Goal: Find specific page/section: Find specific page/section

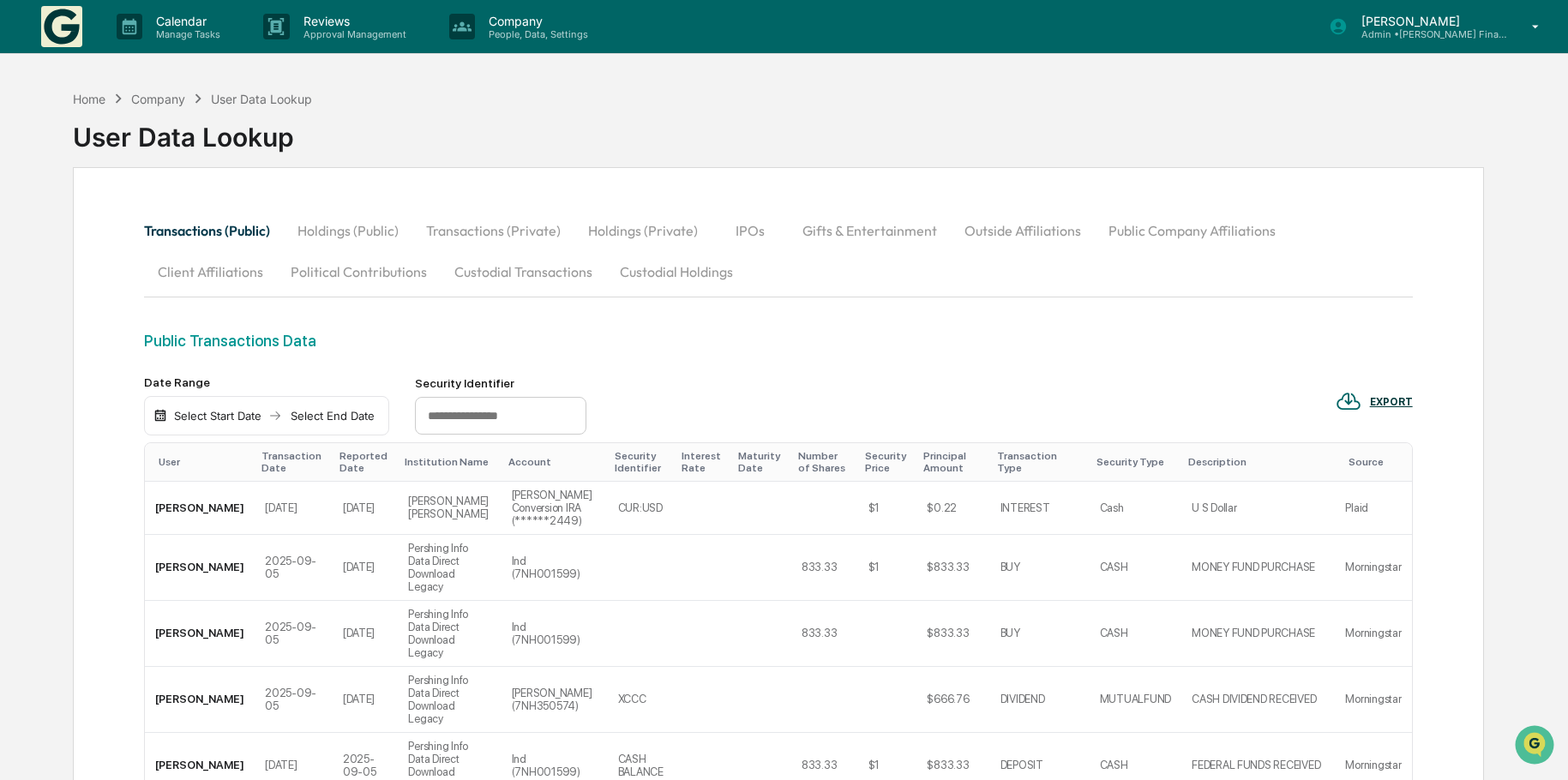
drag, startPoint x: 483, startPoint y: 228, endPoint x: 538, endPoint y: 232, distance: 55.1
click at [483, 228] on button "Transactions (Private)" at bounding box center [493, 230] width 162 height 41
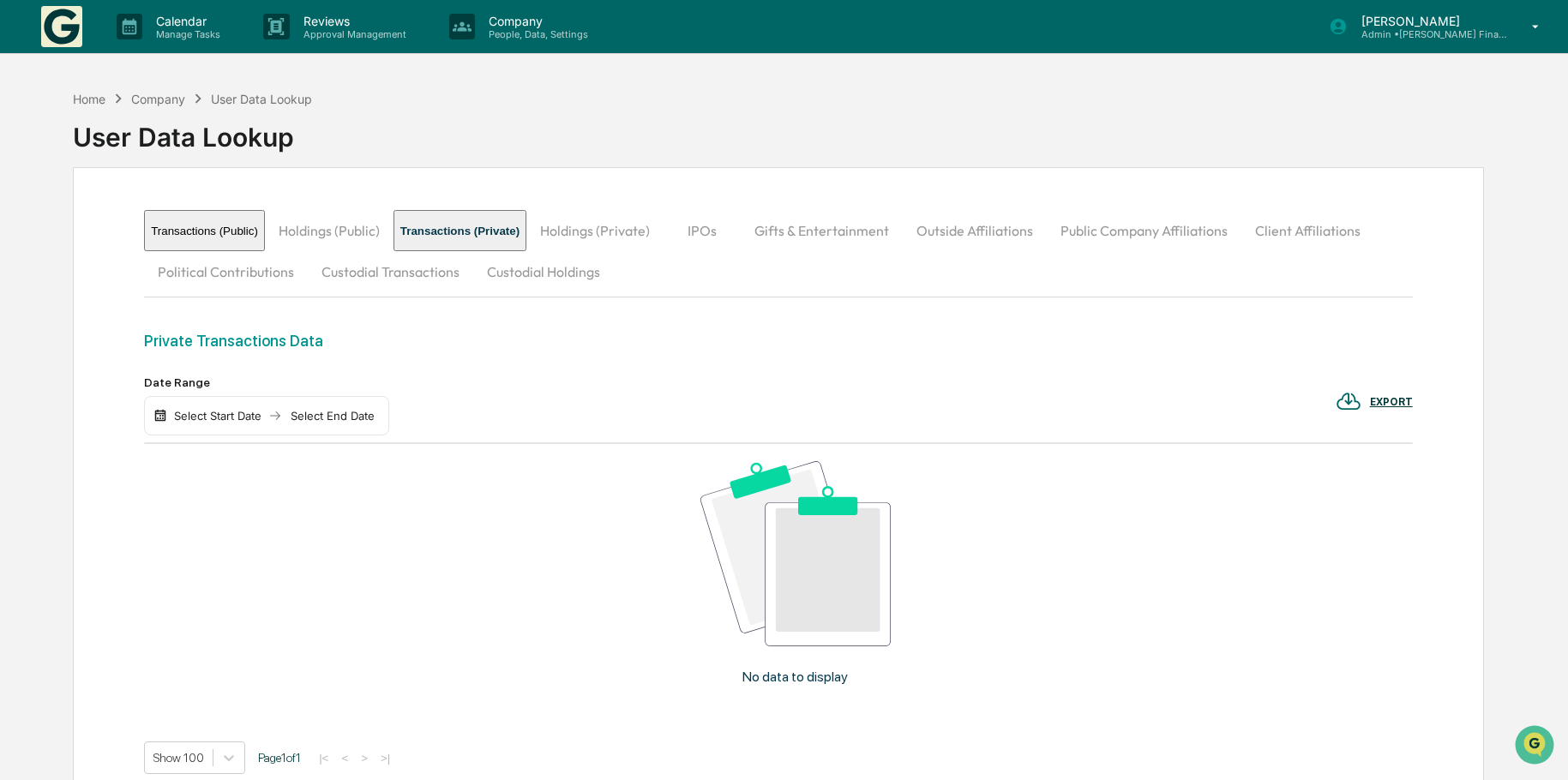
click at [646, 239] on button "Holdings (Private)" at bounding box center [594, 230] width 137 height 41
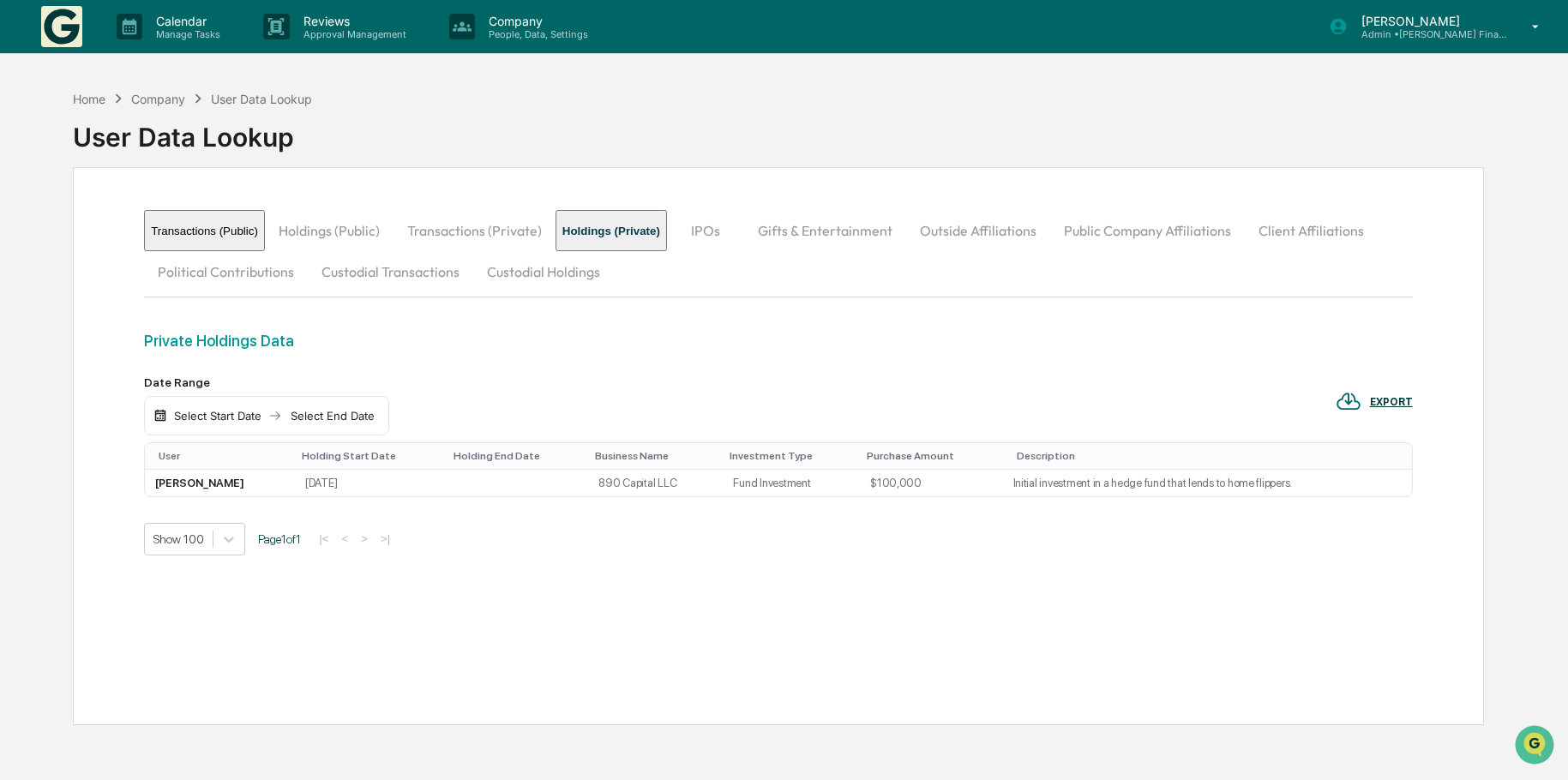
click at [744, 228] on button "IPOs" at bounding box center [705, 230] width 77 height 41
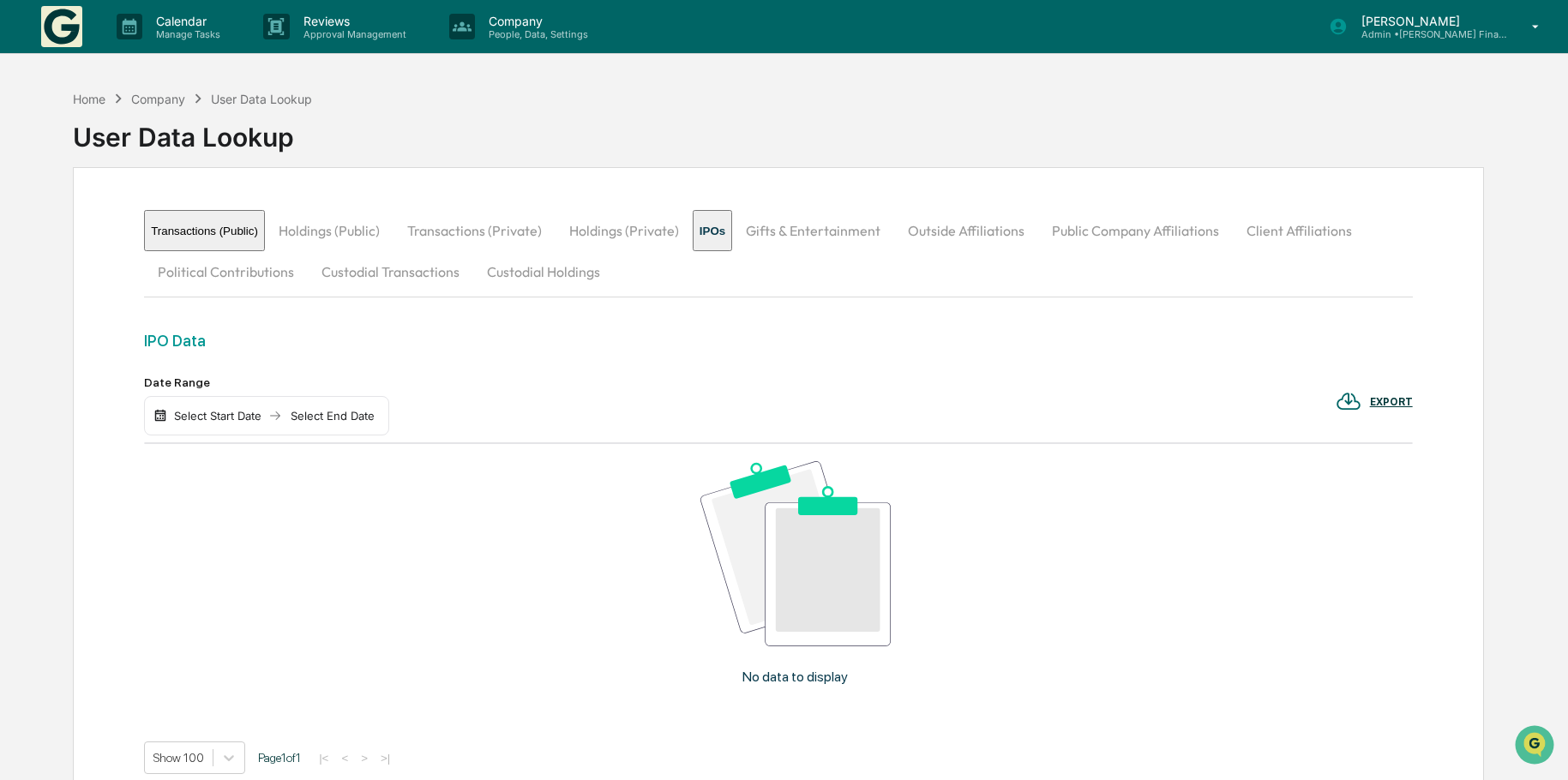
click at [885, 231] on button "Gifts & Entertainment" at bounding box center [813, 230] width 162 height 41
click at [1017, 236] on button "Outside Affiliations" at bounding box center [973, 230] width 144 height 41
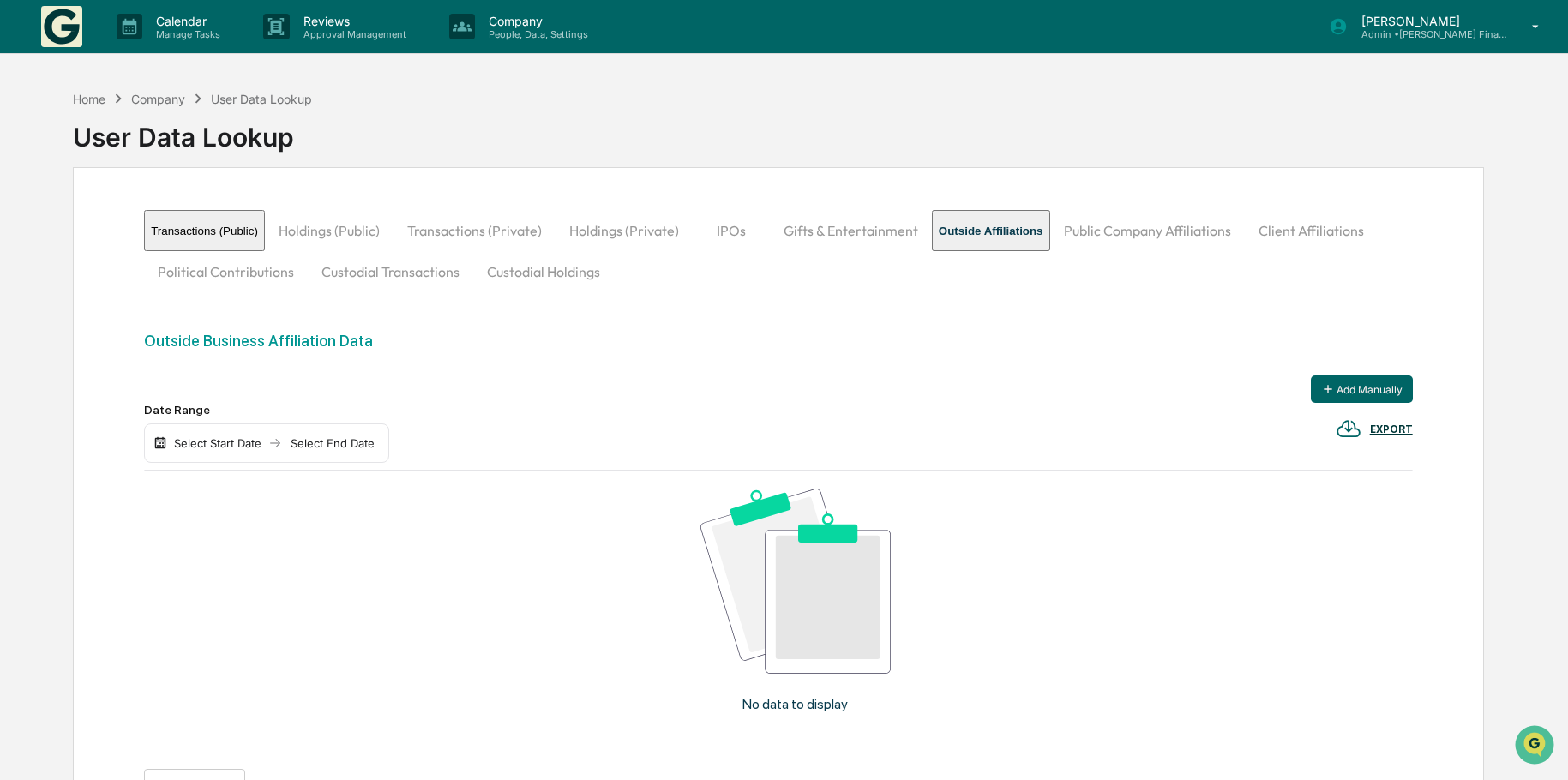
click at [1162, 227] on button "Public Company Affiliations" at bounding box center [1146, 230] width 195 height 41
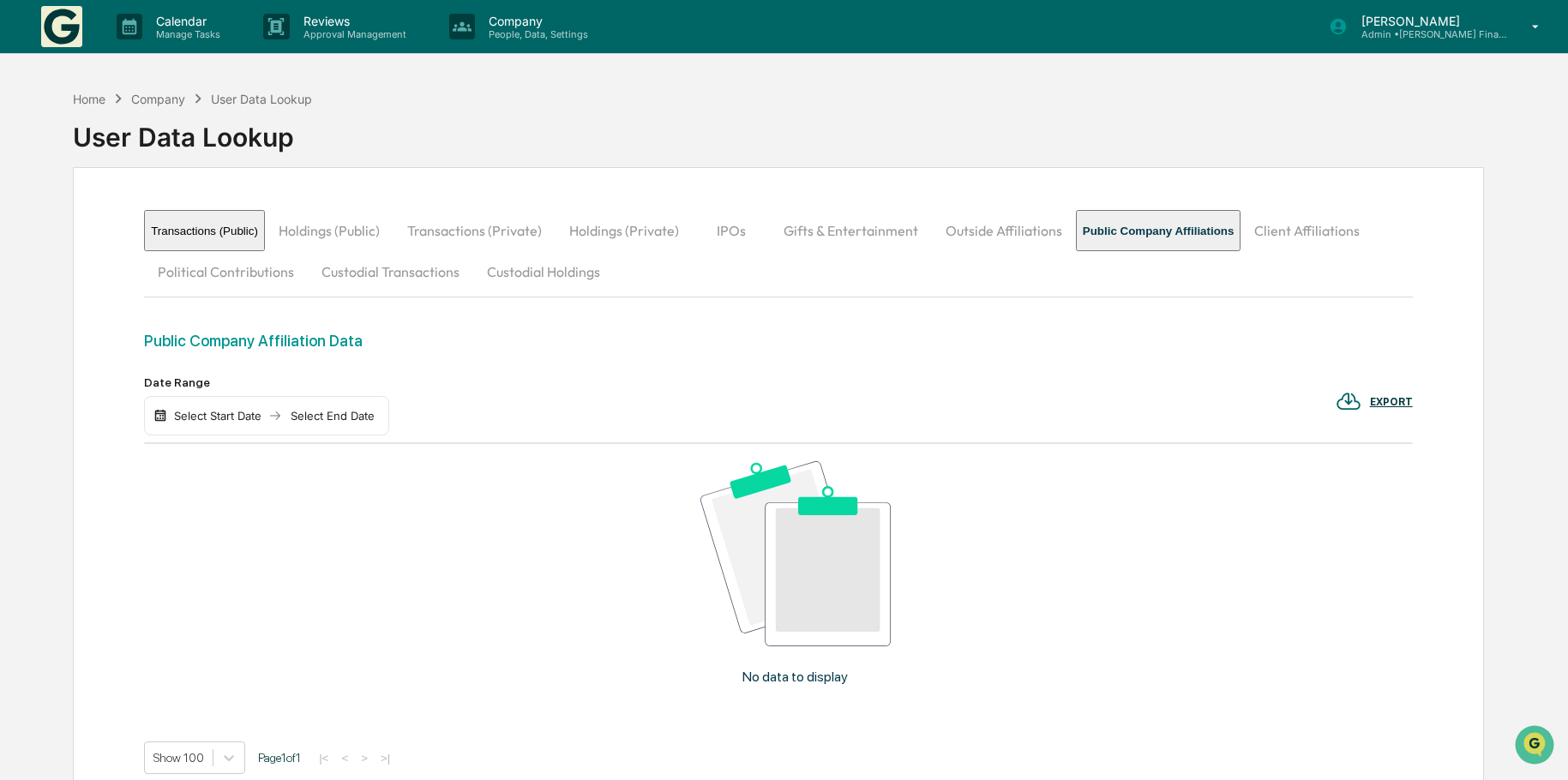
click at [1359, 231] on button "Client Affiliations" at bounding box center [1306, 230] width 133 height 41
click at [186, 272] on button "Political Contributions" at bounding box center [225, 271] width 164 height 41
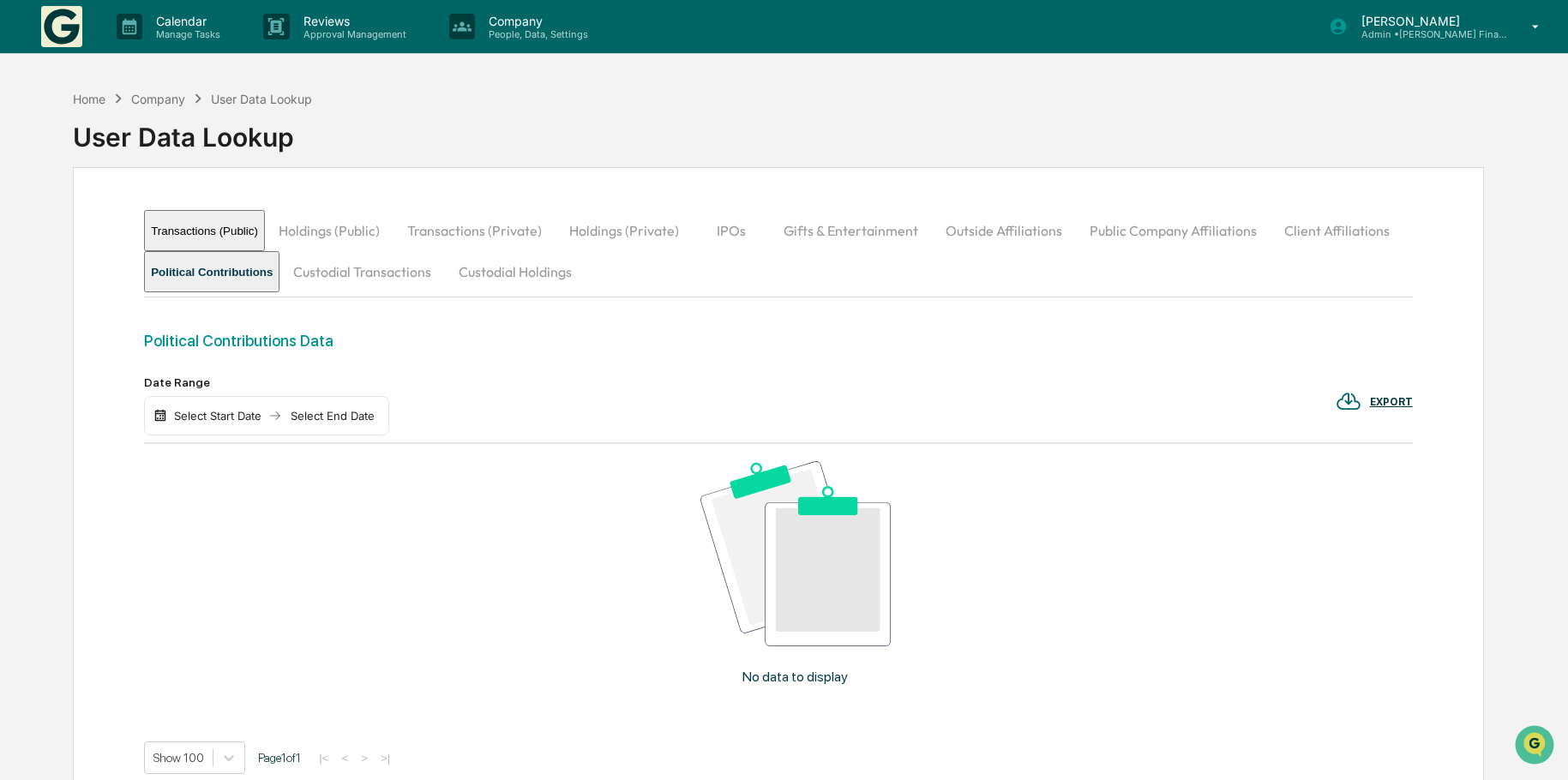
click at [378, 271] on button "Custodial Transactions" at bounding box center [362, 271] width 166 height 41
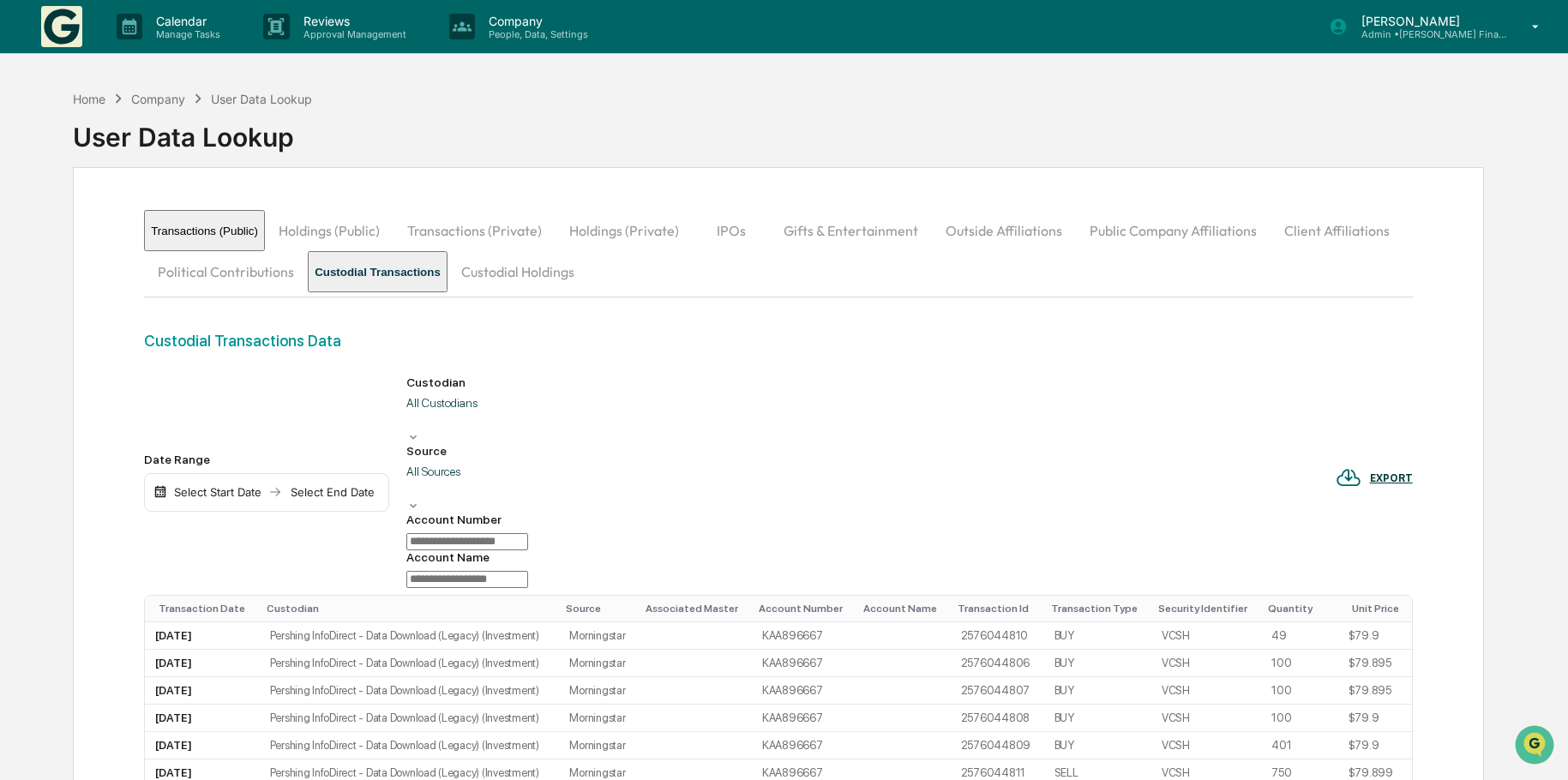
click at [555, 270] on button "Custodial Holdings" at bounding box center [518, 271] width 141 height 41
